Goal: Task Accomplishment & Management: Manage account settings

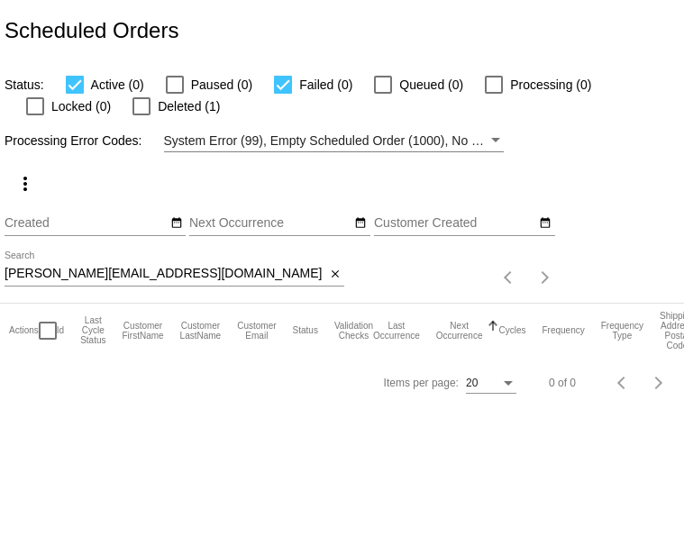
click at [19, 281] on input "[PERSON_NAME][EMAIL_ADDRESS][DOMAIN_NAME]" at bounding box center [165, 274] width 321 height 14
click at [19, 281] on input "regina.maher321@gmail.com" at bounding box center [165, 274] width 321 height 14
paste input "katrinabarrett13@outlook"
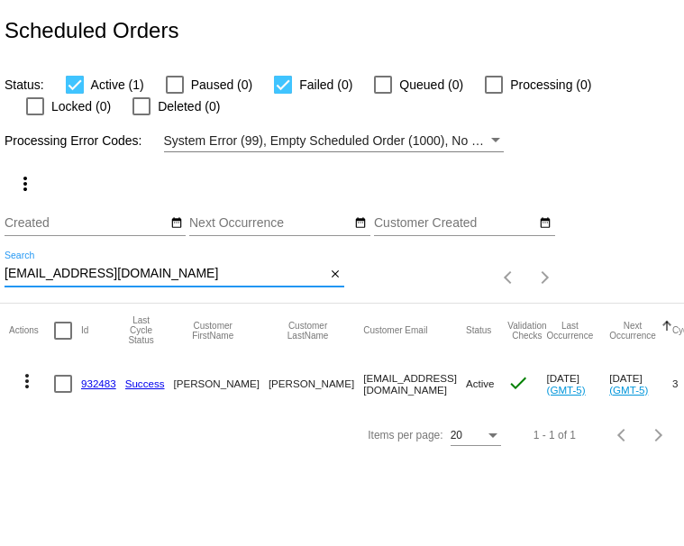
click at [84, 281] on input "katrinabarrett13@outlook.com" at bounding box center [165, 274] width 321 height 14
paste input "stephanie.akers@gmail"
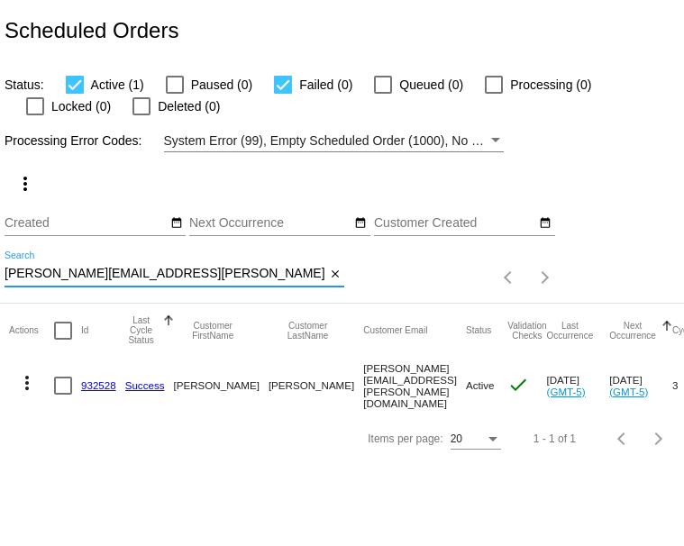
click at [114, 281] on input "stephanie.akers@gmail.com" at bounding box center [165, 274] width 321 height 14
paste input "aunderslilia"
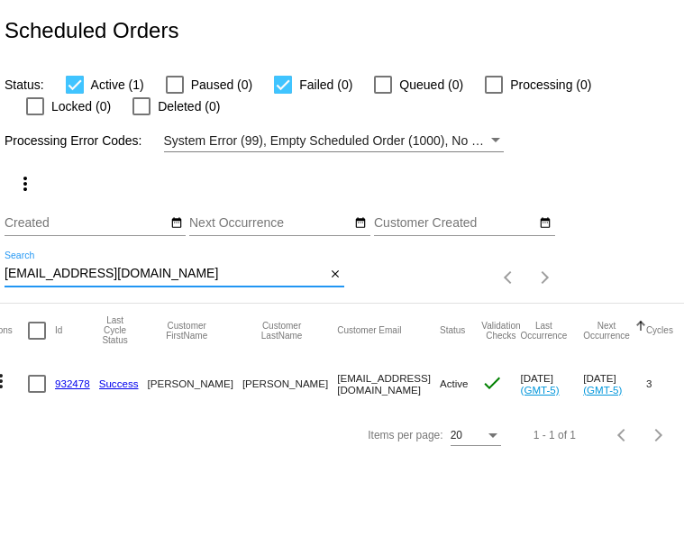
scroll to position [0, 7]
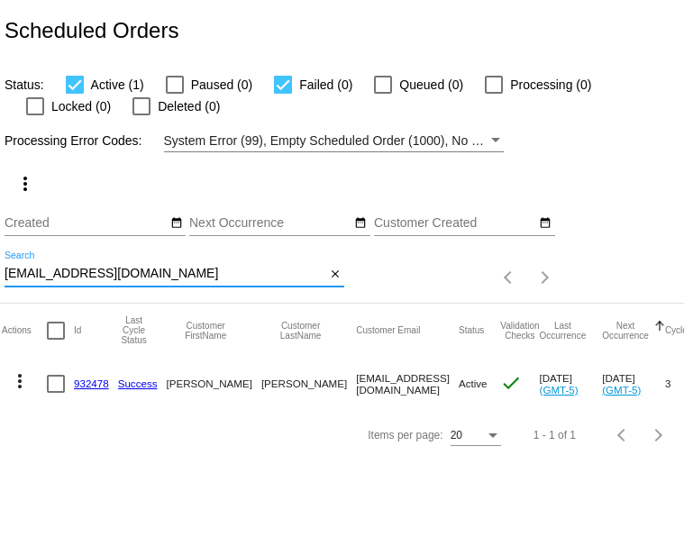
type input "saunderslilia@gmail.com"
click at [334, 282] on mat-icon "close" at bounding box center [335, 275] width 13 height 14
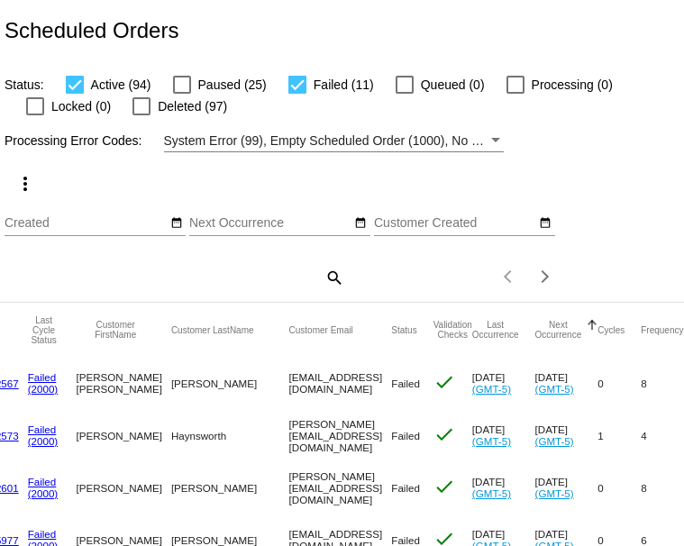
scroll to position [0, 0]
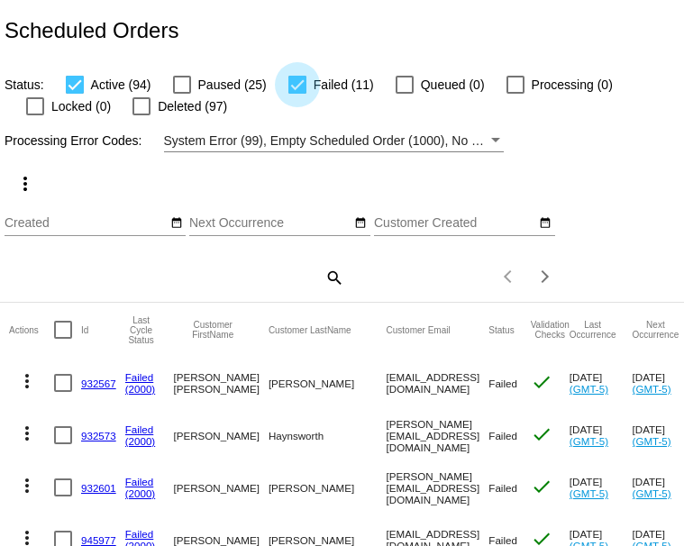
click at [306, 94] on div at bounding box center [297, 85] width 18 height 18
click at [297, 95] on input "Failed (11)" at bounding box center [296, 94] width 1 height 1
checkbox input "false"
